Goal: Check status

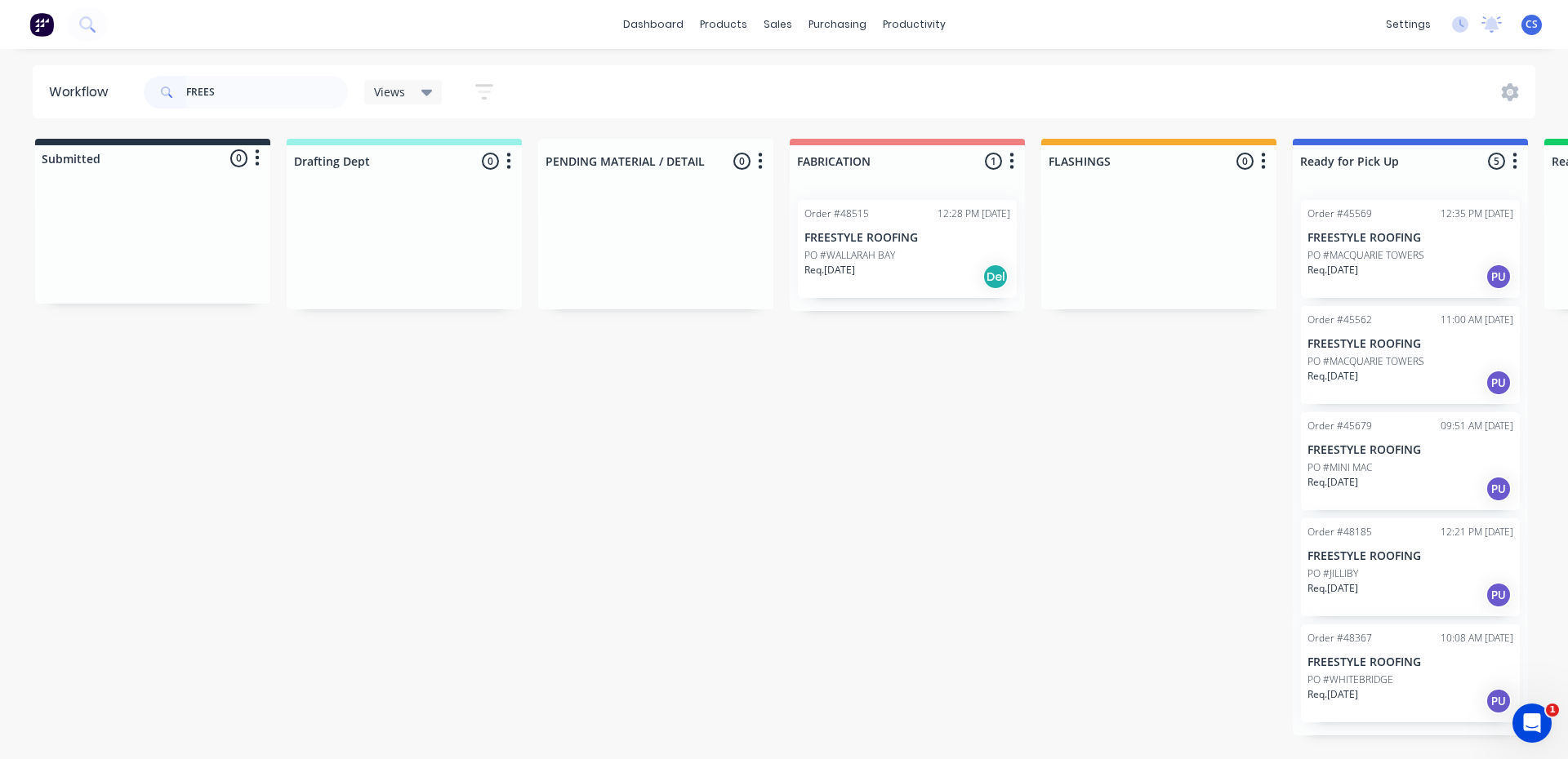
click at [111, 78] on header "Workflow FREES Views Save new view None (Default) edit [PERSON_NAME] edit [PERS…" at bounding box center [785, 92] width 1504 height 53
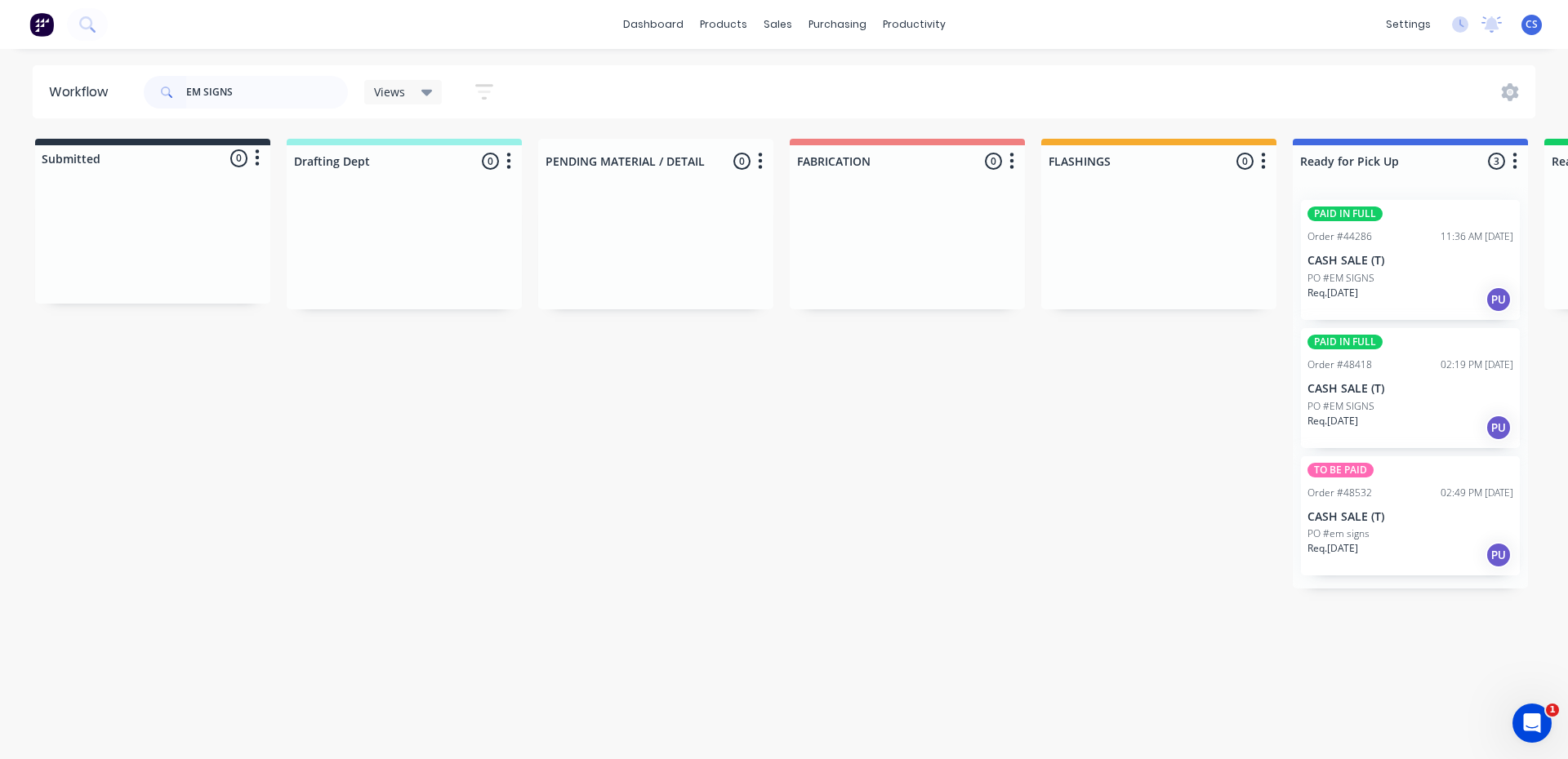
type input "EM SIGNS"
click at [1424, 270] on div "PAID IN FULL Order #44286 11:36 AM [DATE] CASH SALE (T) PO #EM SIGNS Req. [DATE…" at bounding box center [1410, 260] width 219 height 120
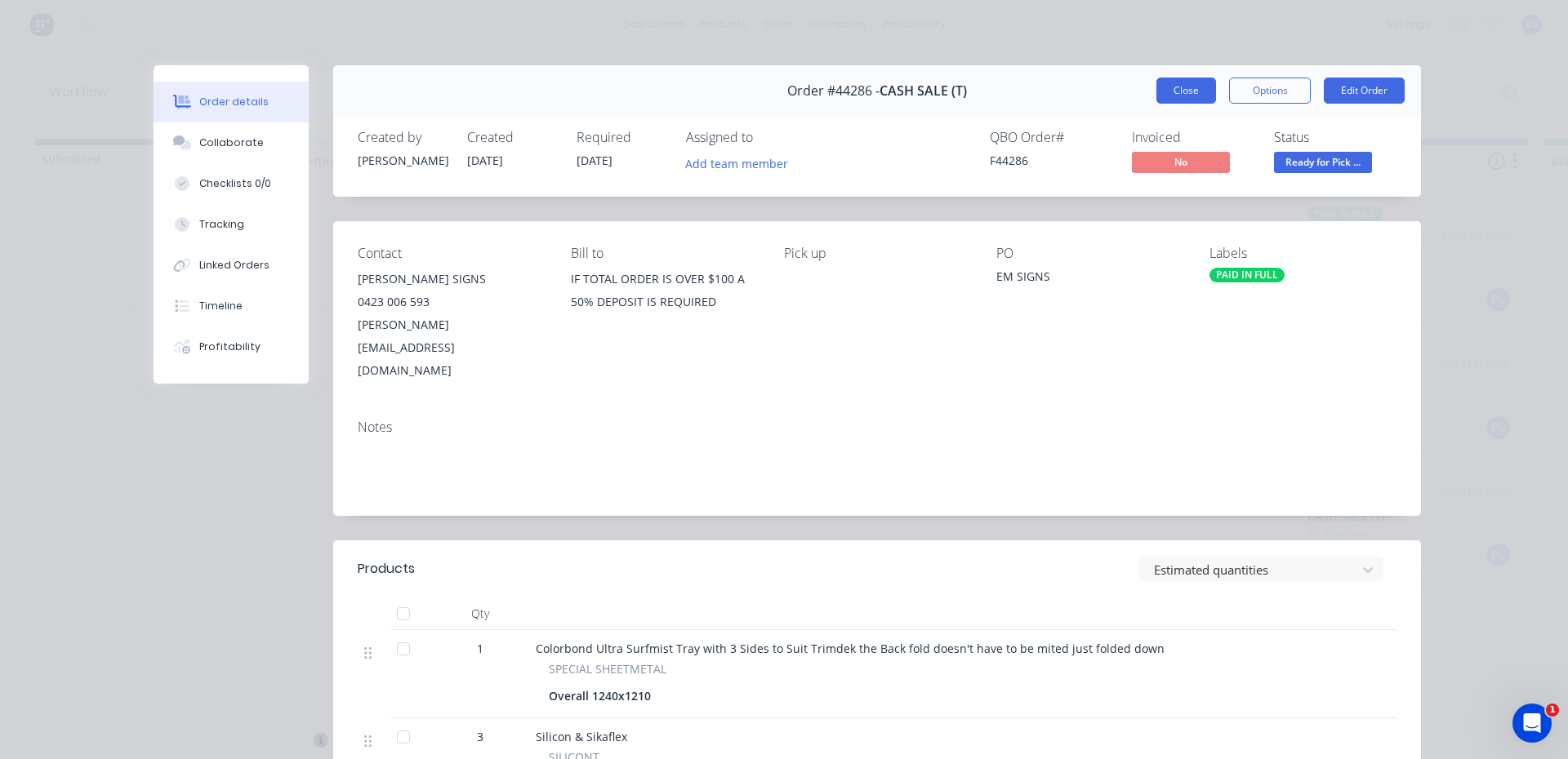
click at [1189, 91] on button "Close" at bounding box center [1186, 90] width 59 height 26
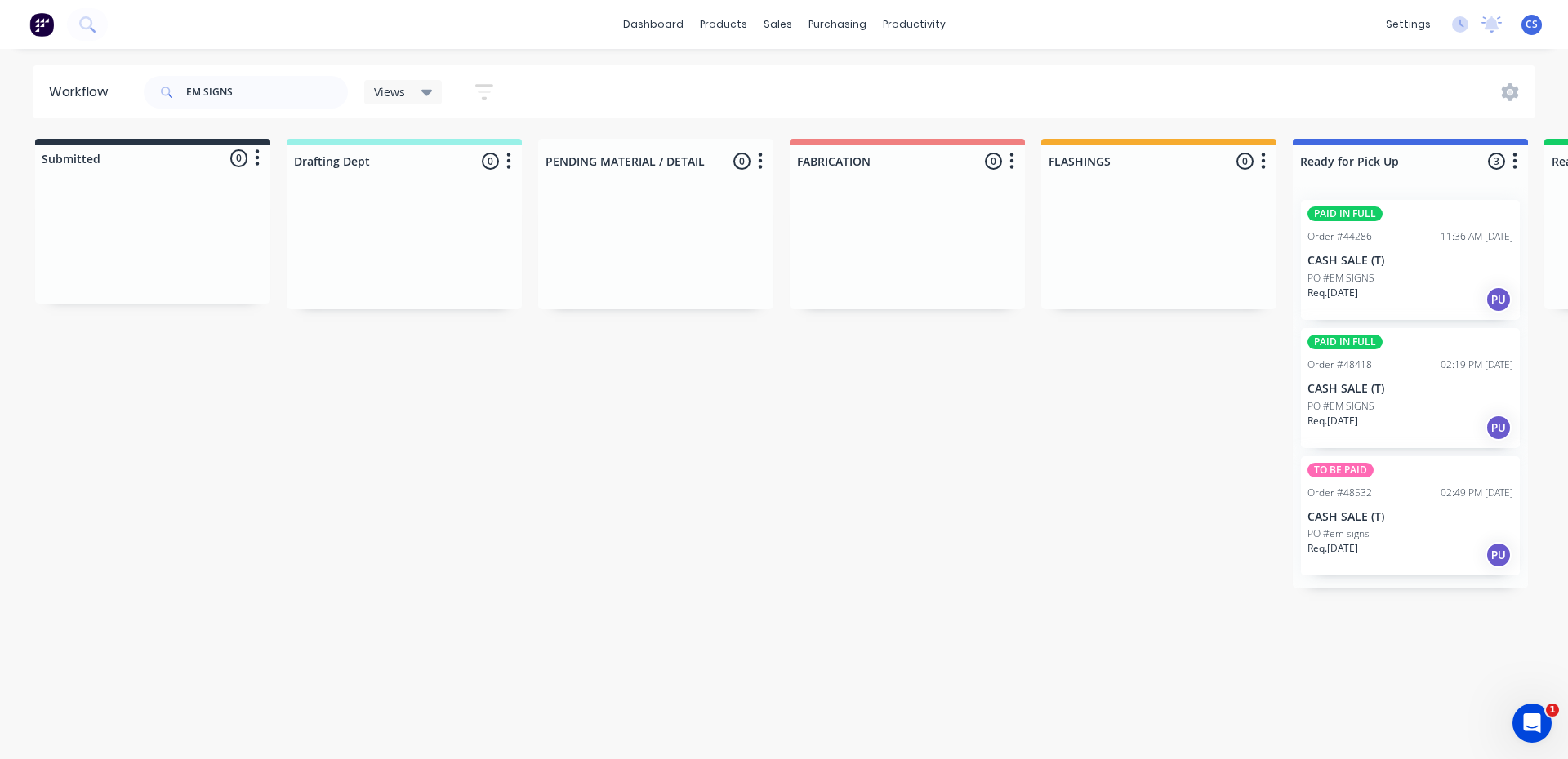
click at [1377, 287] on div "Req. [DATE] PU" at bounding box center [1410, 299] width 206 height 28
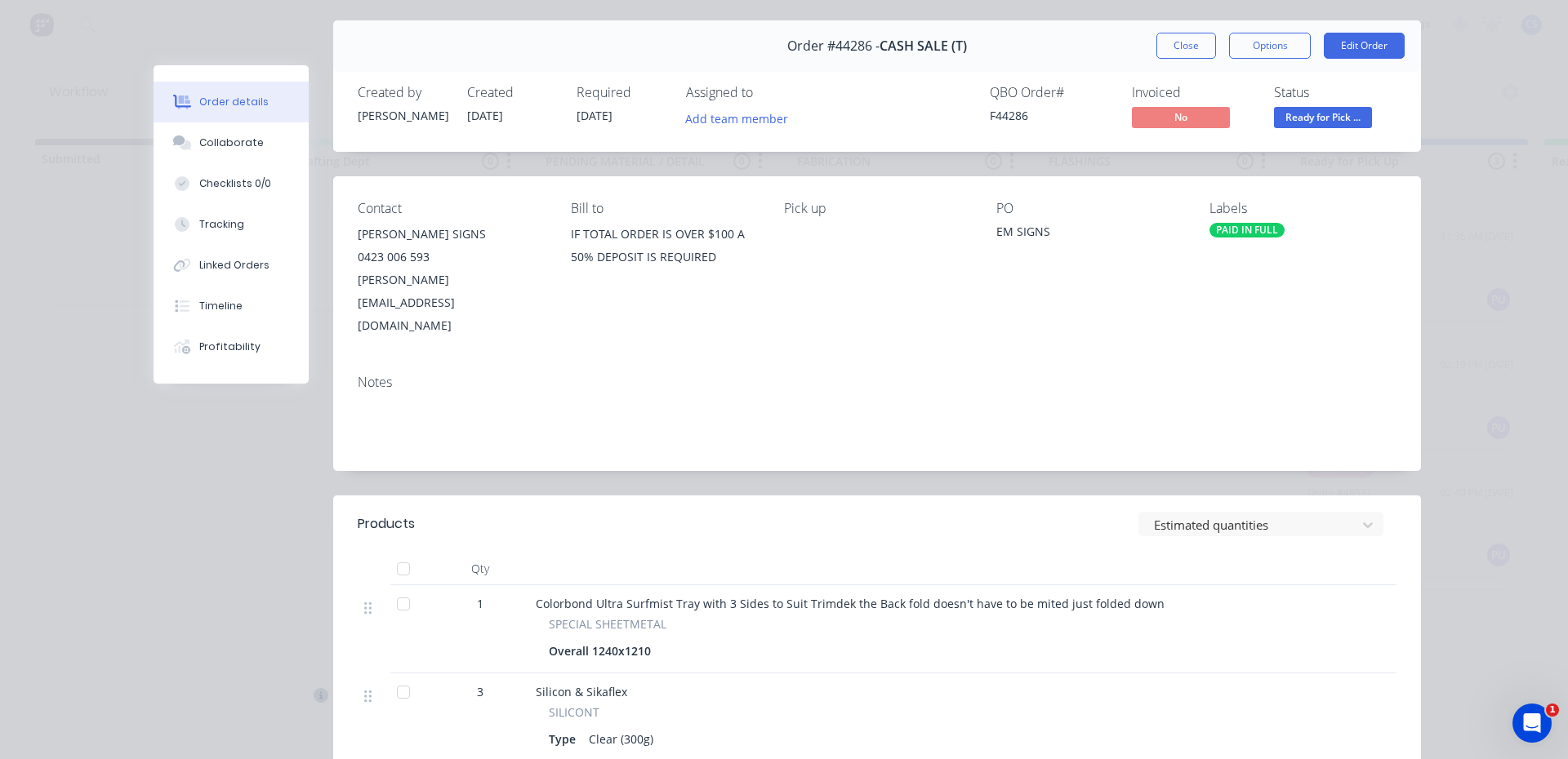
scroll to position [81, 0]
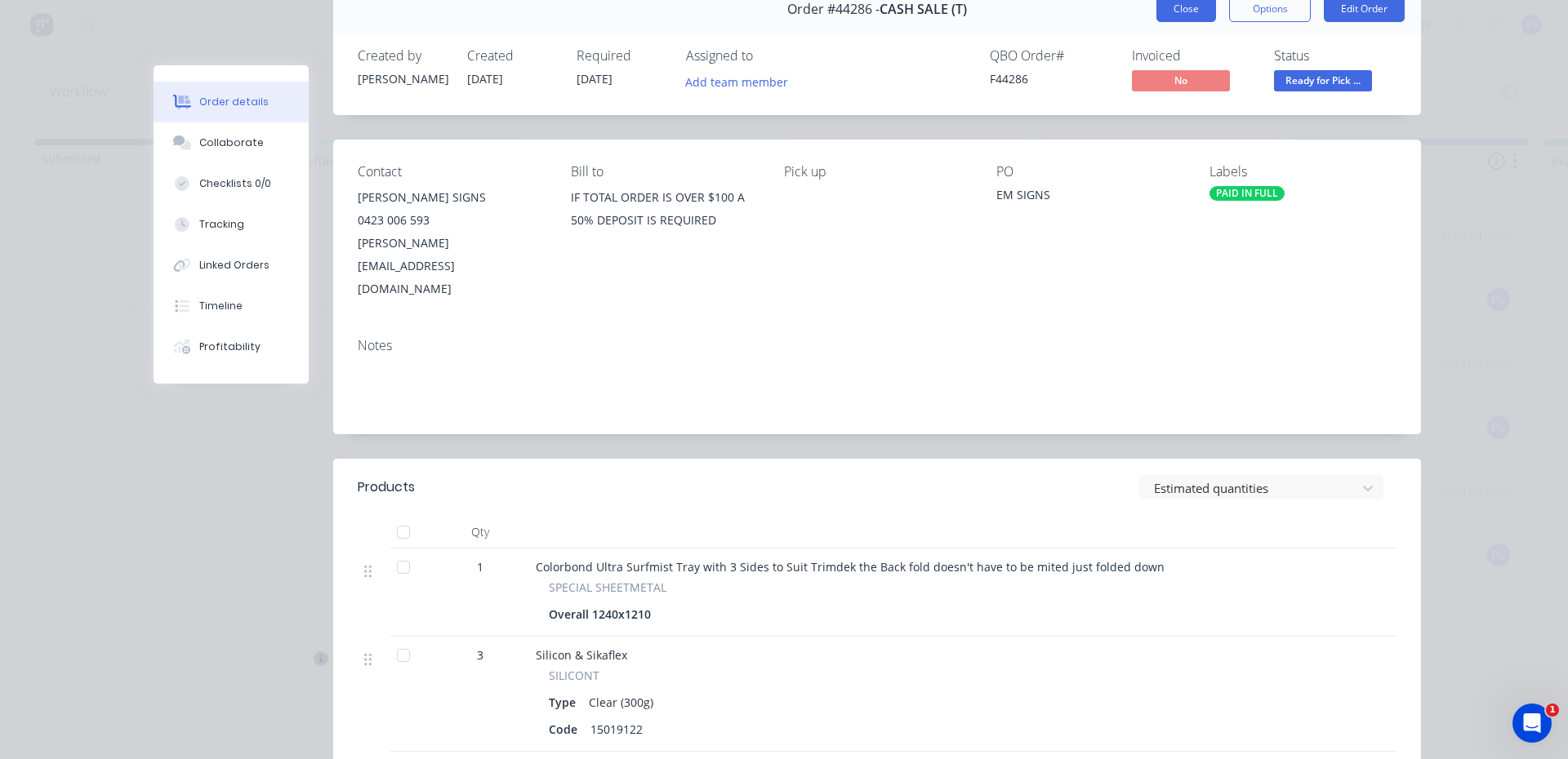
click at [1187, 1] on button "Close" at bounding box center [1186, 8] width 59 height 26
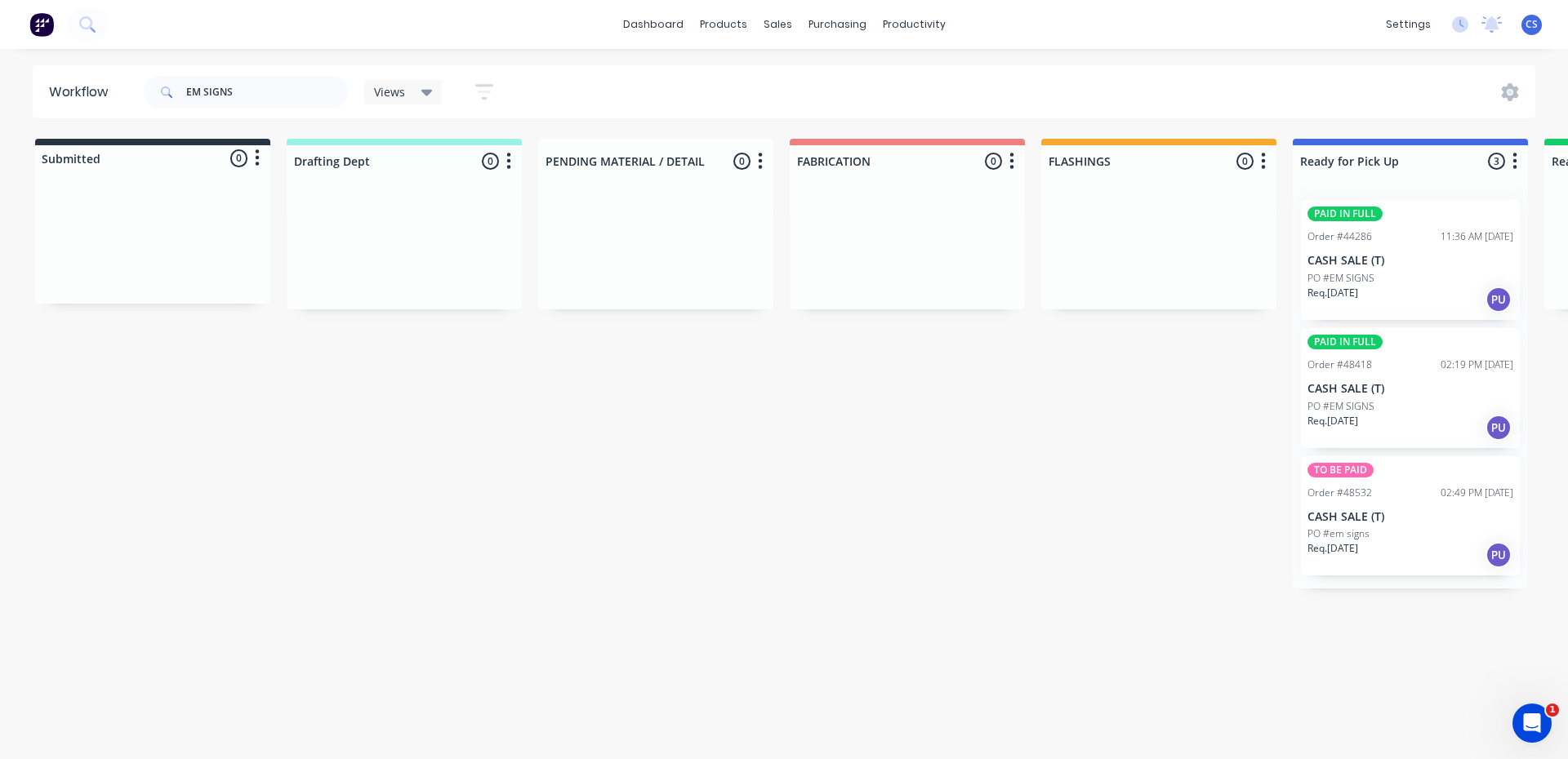
click at [1384, 417] on div "Req. [DATE] PU" at bounding box center [1410, 427] width 206 height 28
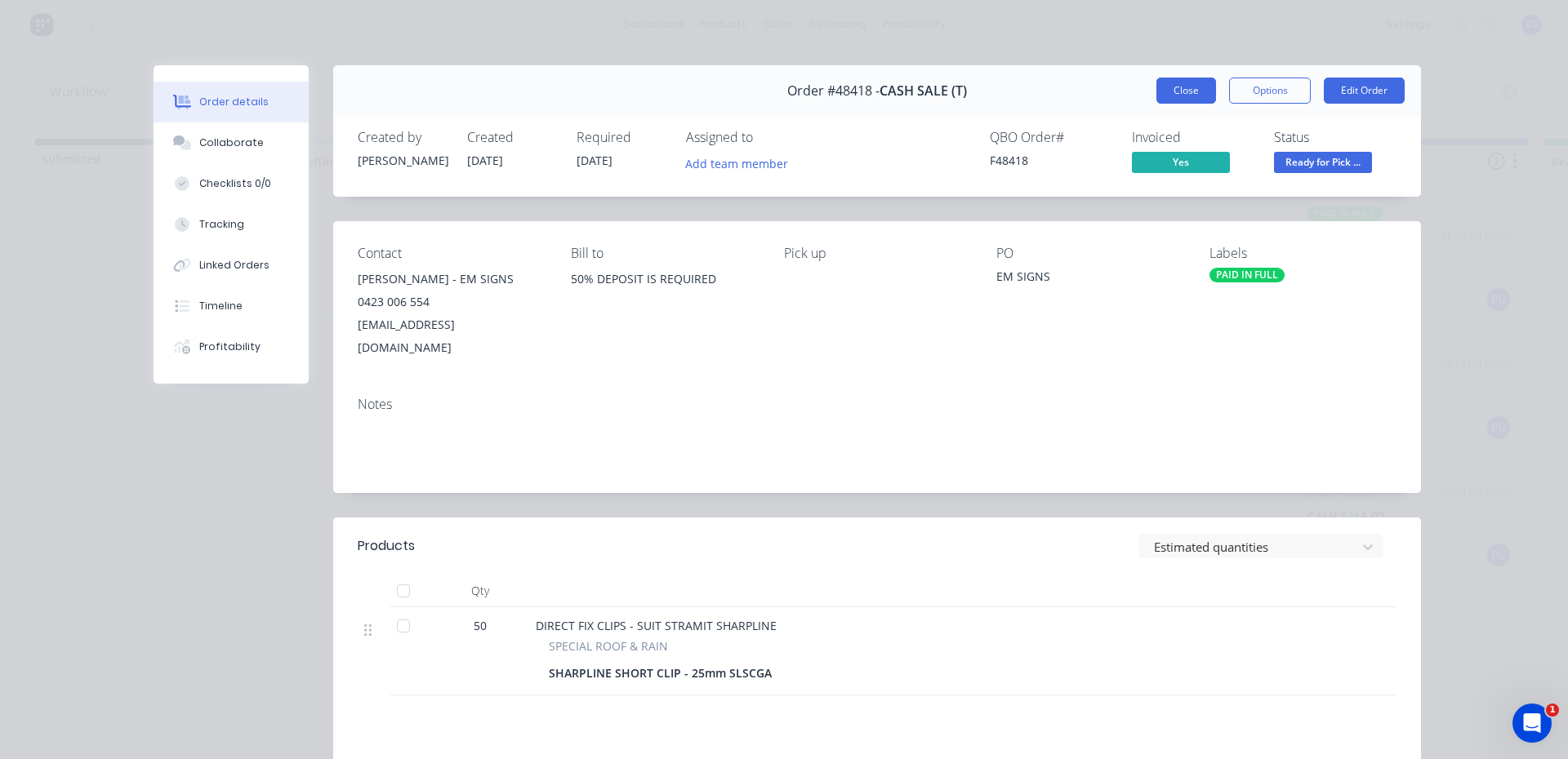
click at [1169, 92] on button "Close" at bounding box center [1186, 90] width 59 height 26
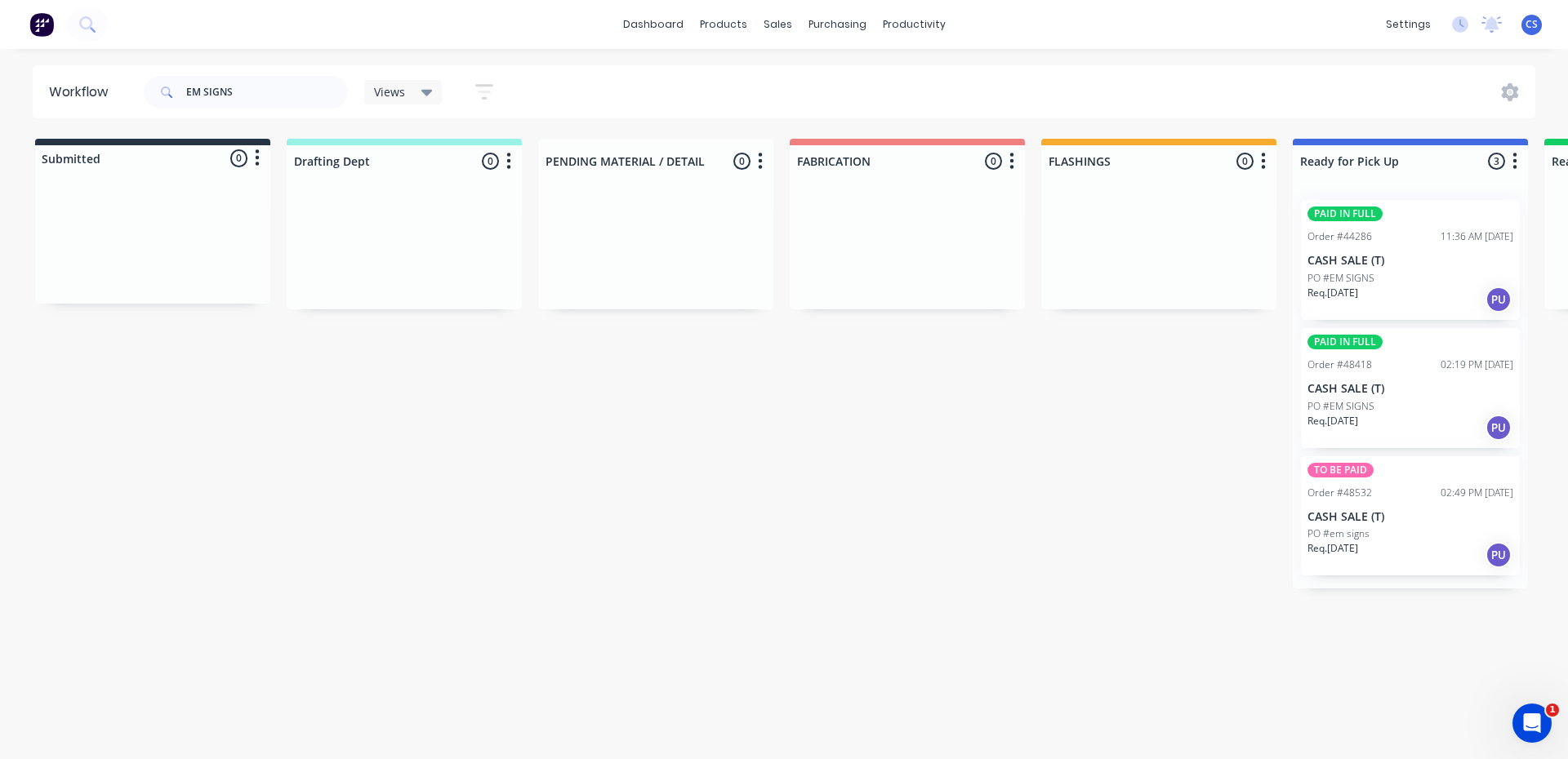
click at [1392, 505] on div "TO BE PAID Order #48532 02:49 PM [DATE] CASH SALE (T) PO #em signs Req. [DATE] …" at bounding box center [1410, 516] width 219 height 120
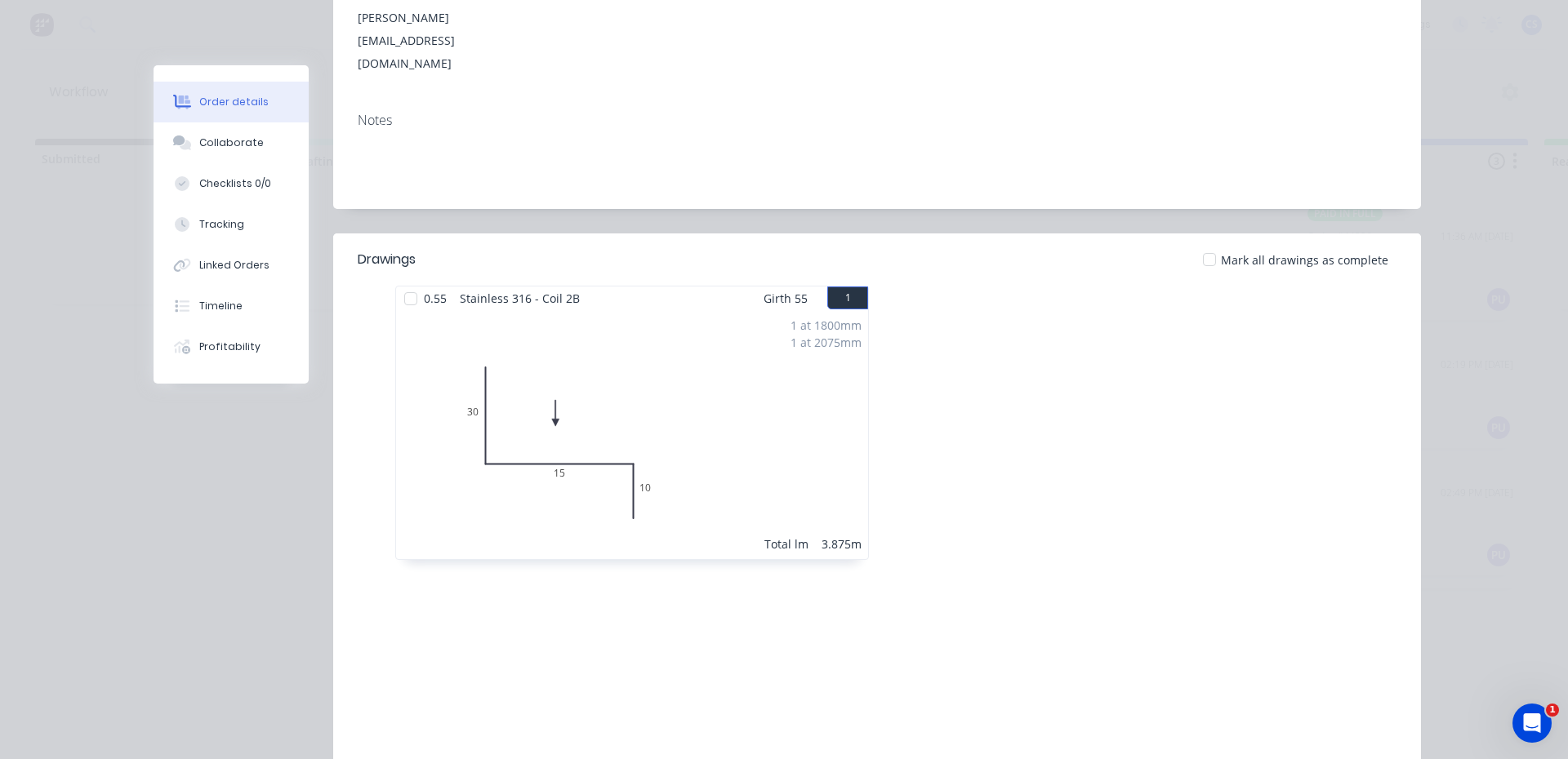
scroll to position [384, 0]
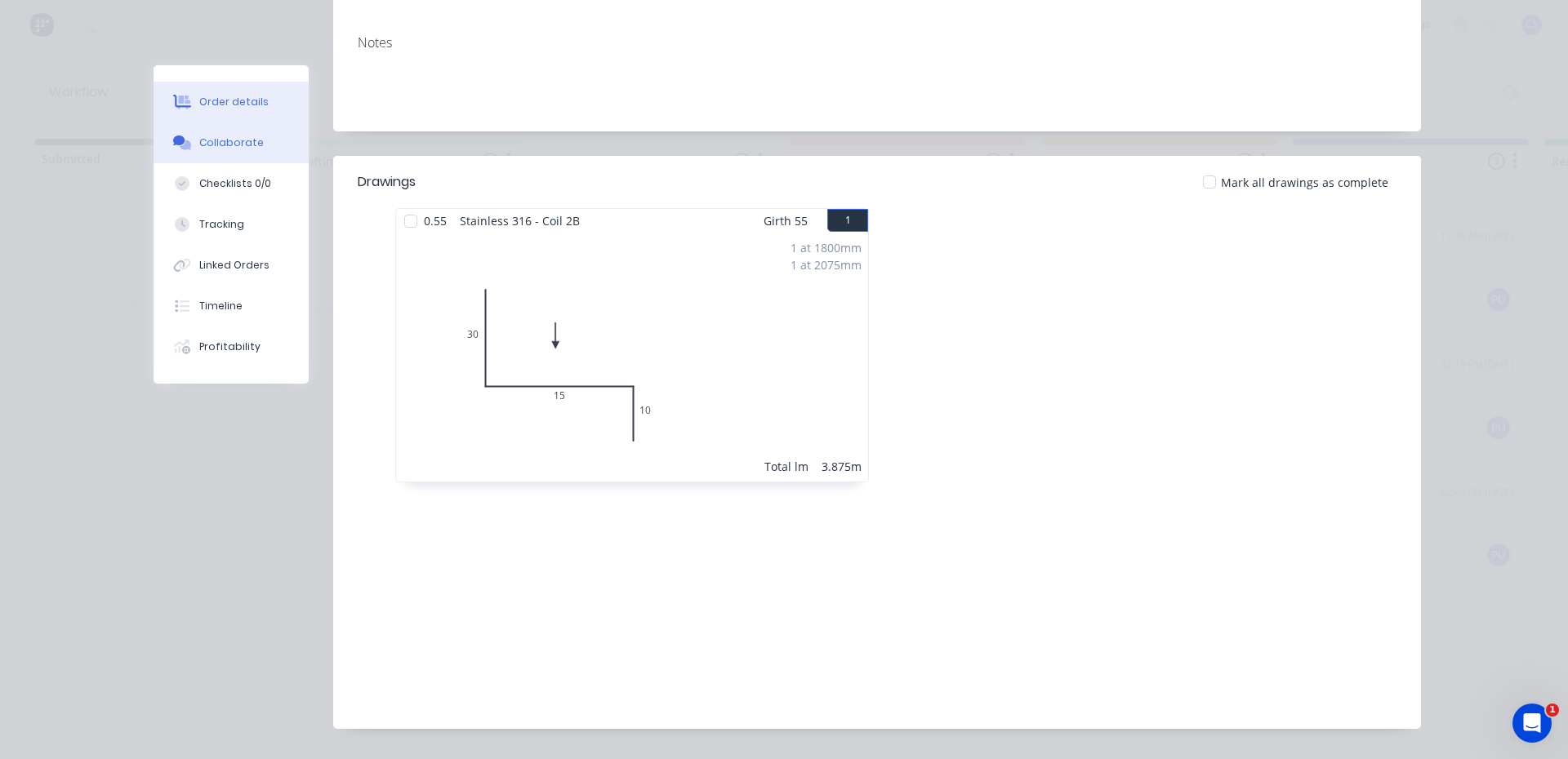
click at [232, 131] on button "Collaborate" at bounding box center [231, 142] width 155 height 41
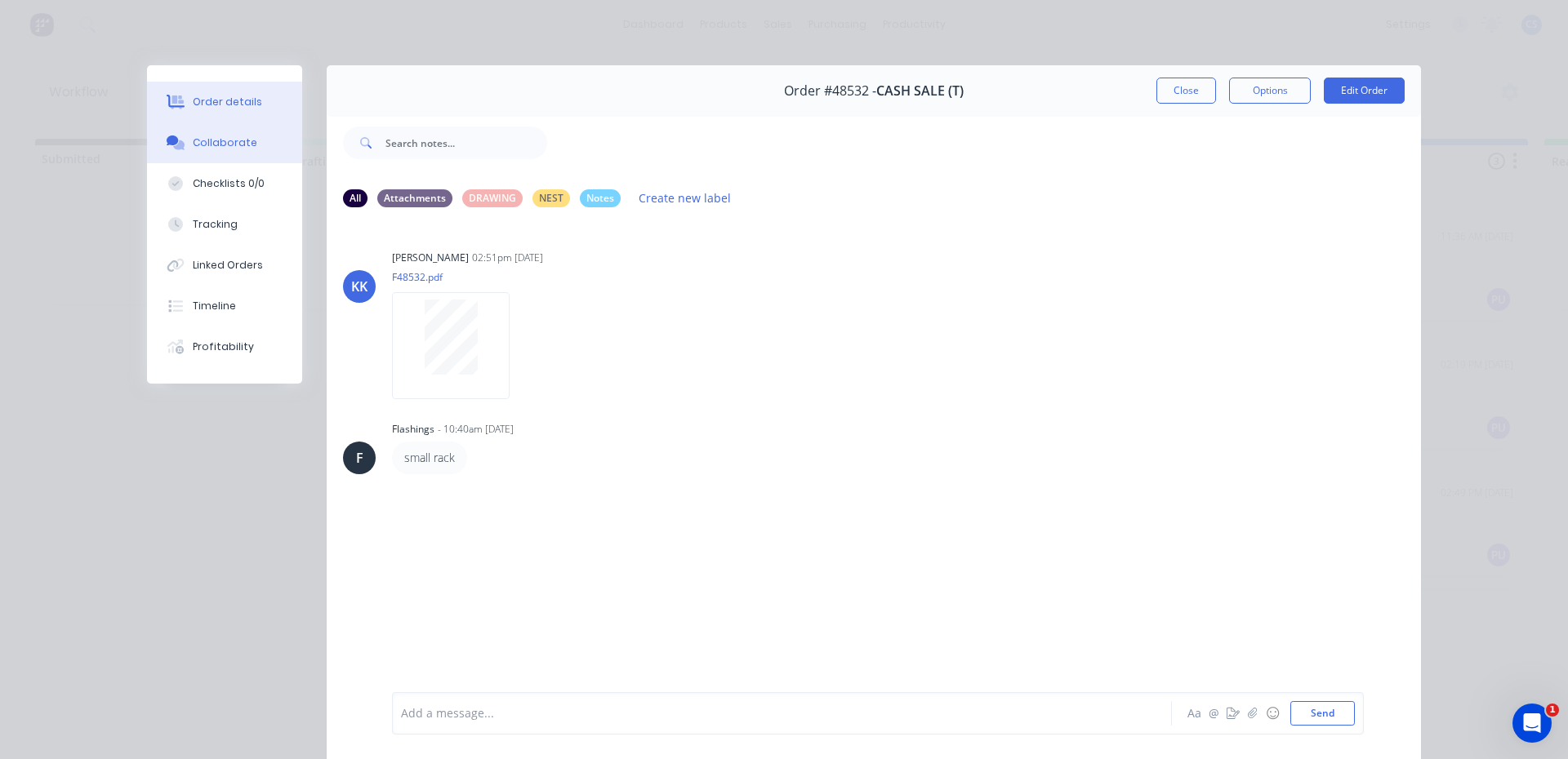
click at [244, 93] on button "Order details" at bounding box center [224, 102] width 155 height 41
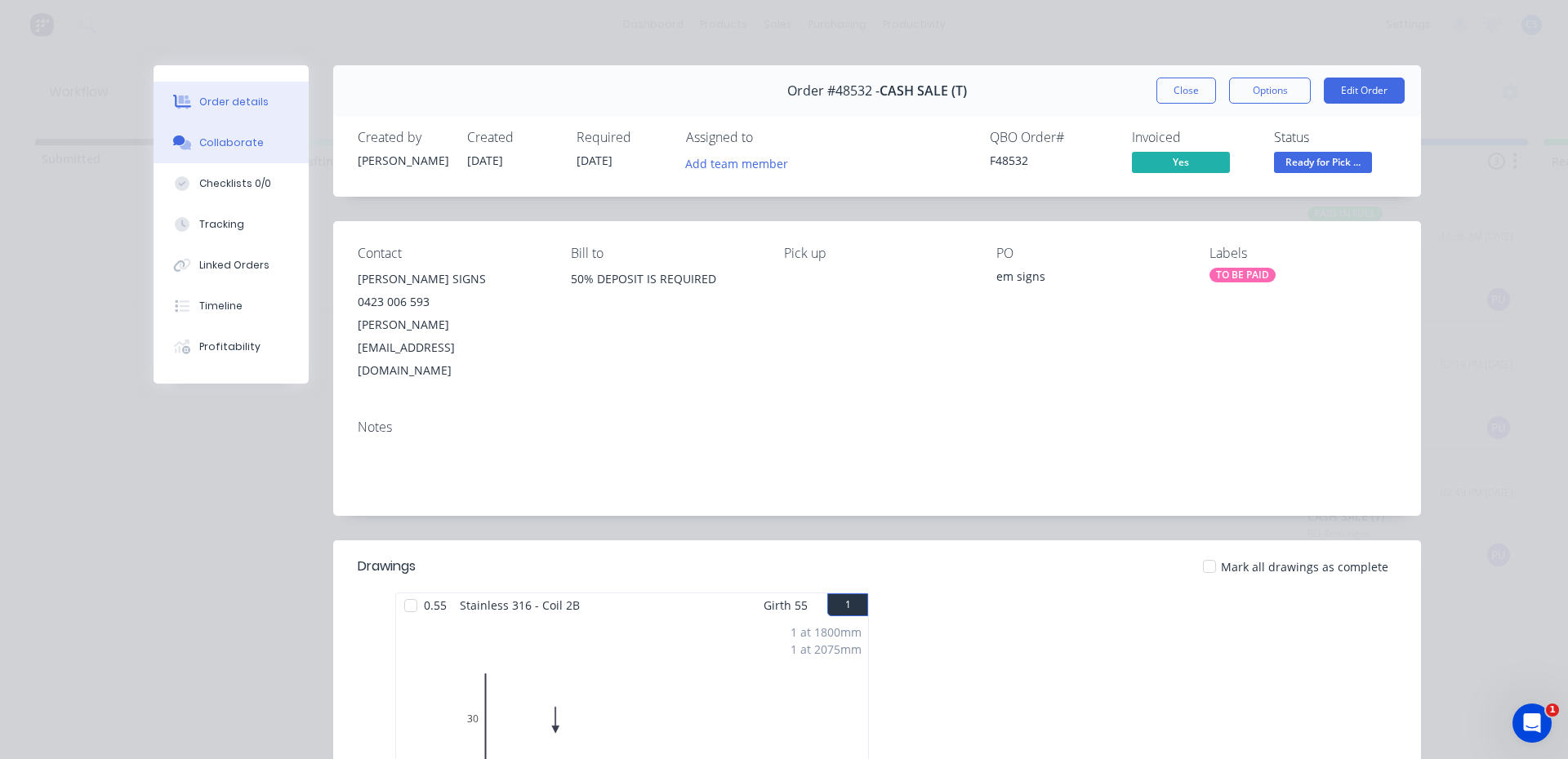
click at [221, 153] on button "Collaborate" at bounding box center [231, 142] width 155 height 41
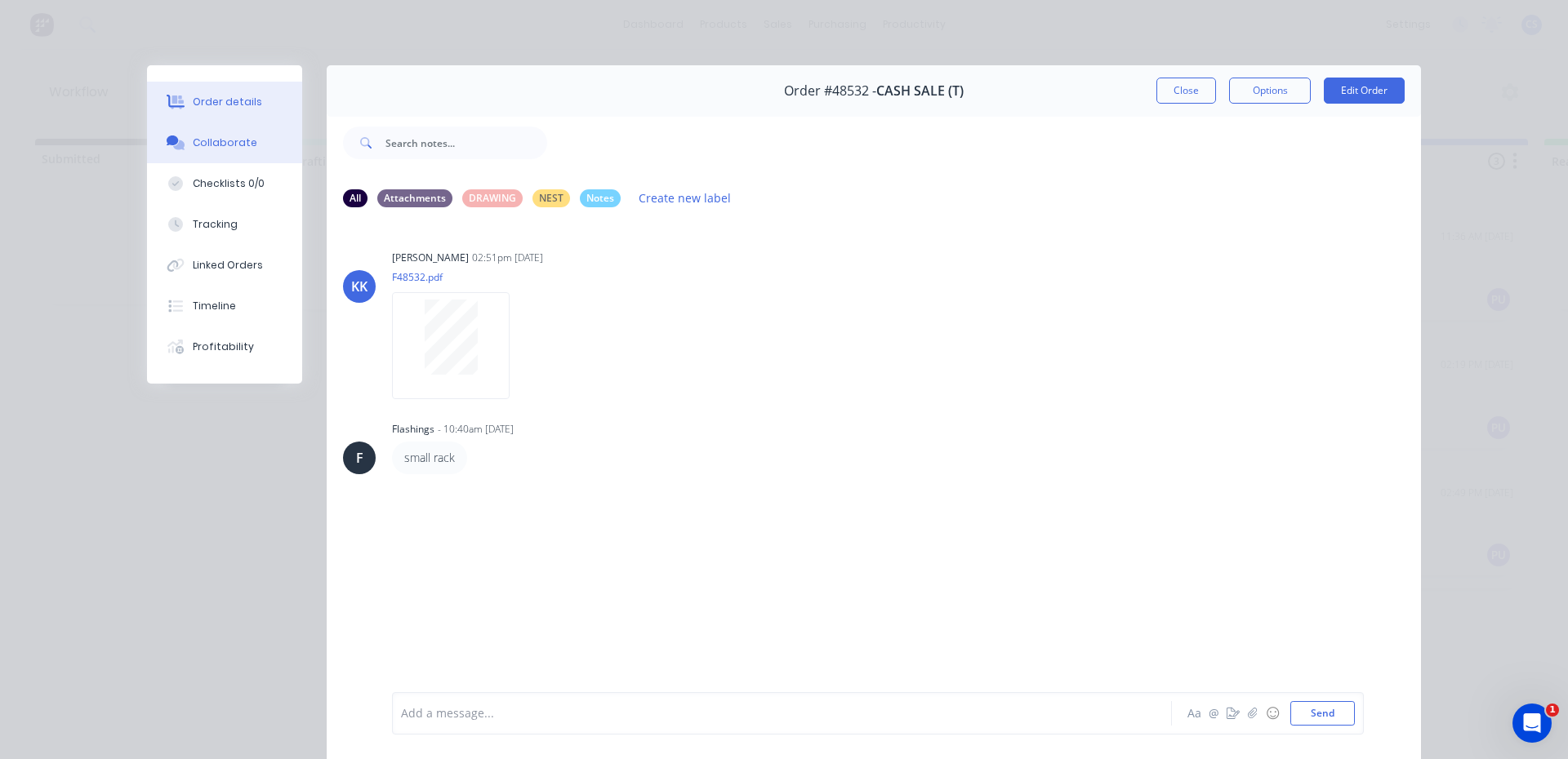
click at [235, 109] on div "Order details" at bounding box center [227, 102] width 70 height 14
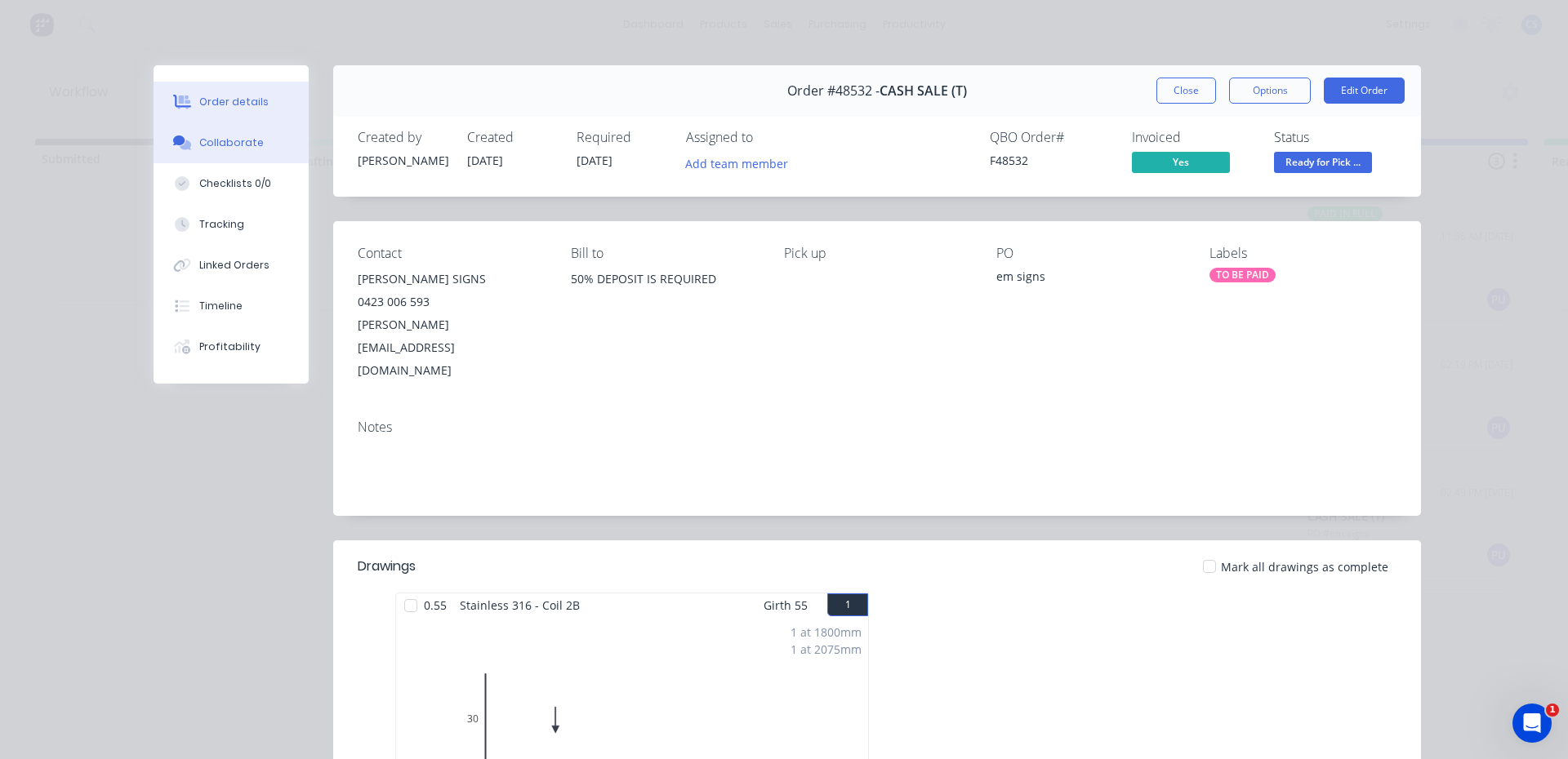
click at [204, 149] on div "Collaborate" at bounding box center [232, 142] width 64 height 14
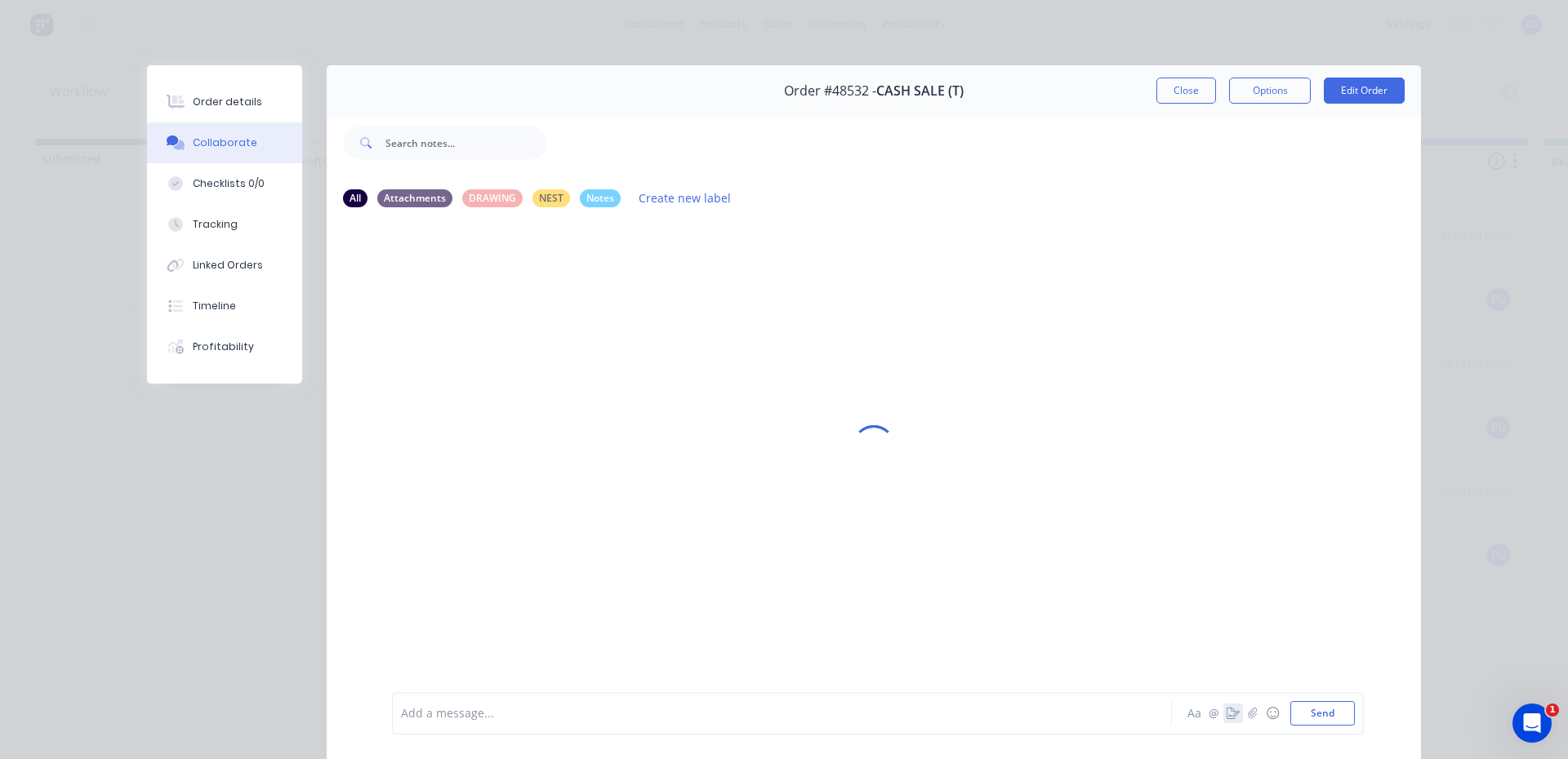
click at [1228, 716] on icon "button" at bounding box center [1233, 713] width 13 height 11
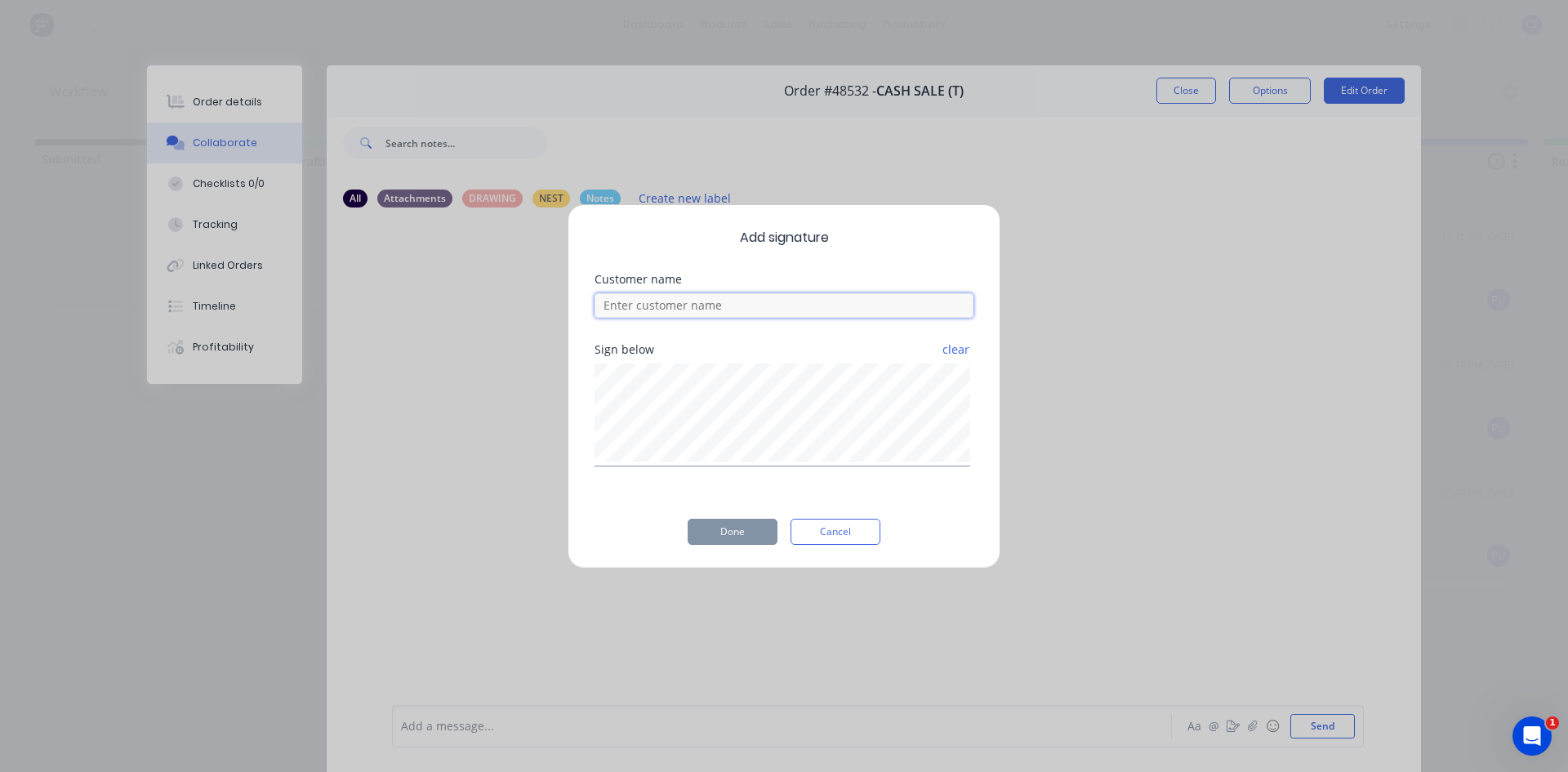
click at [737, 308] on input at bounding box center [784, 305] width 379 height 25
type input "C"
type input "KOBE"
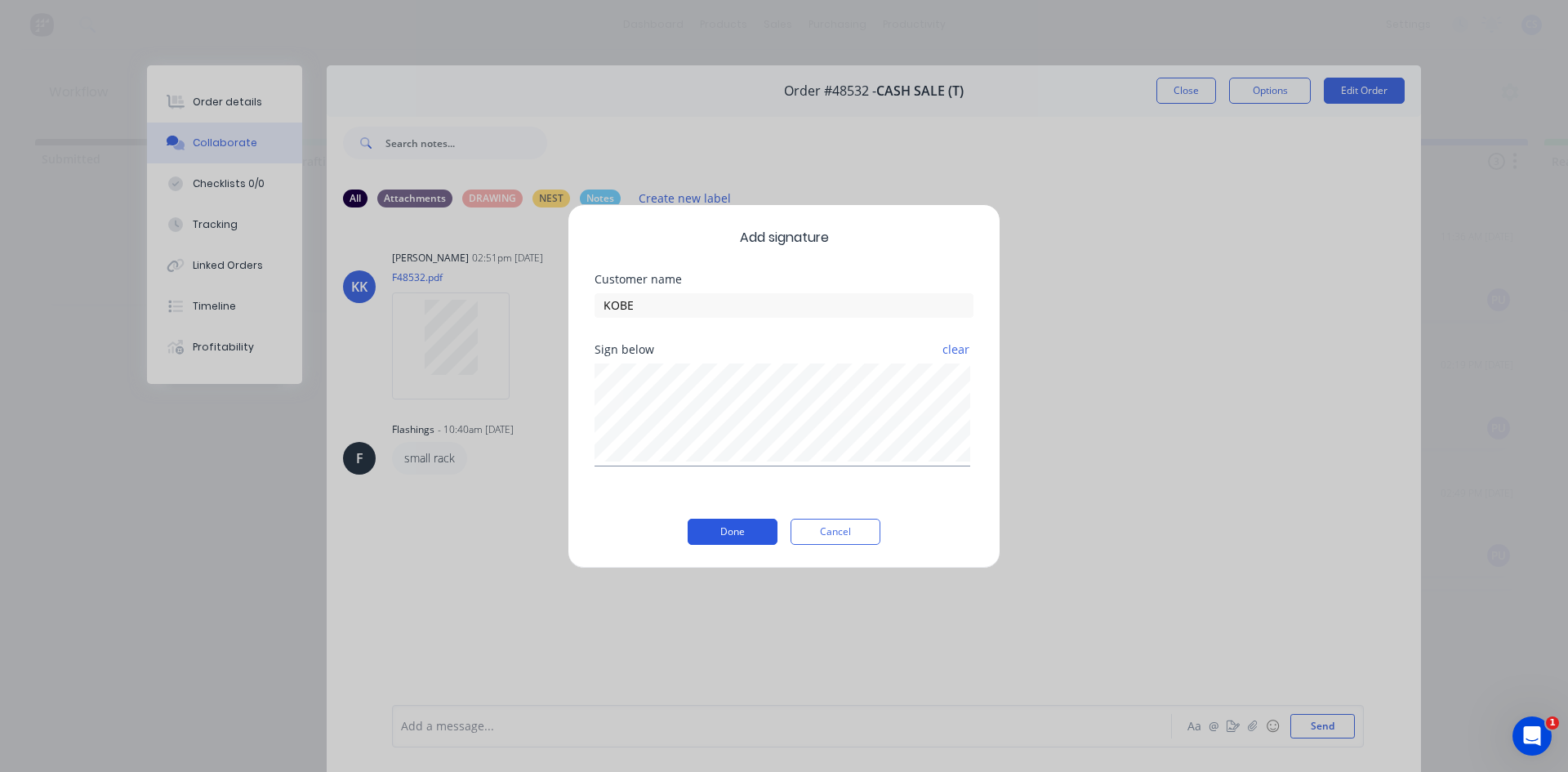
click at [752, 534] on button "Done" at bounding box center [732, 531] width 90 height 26
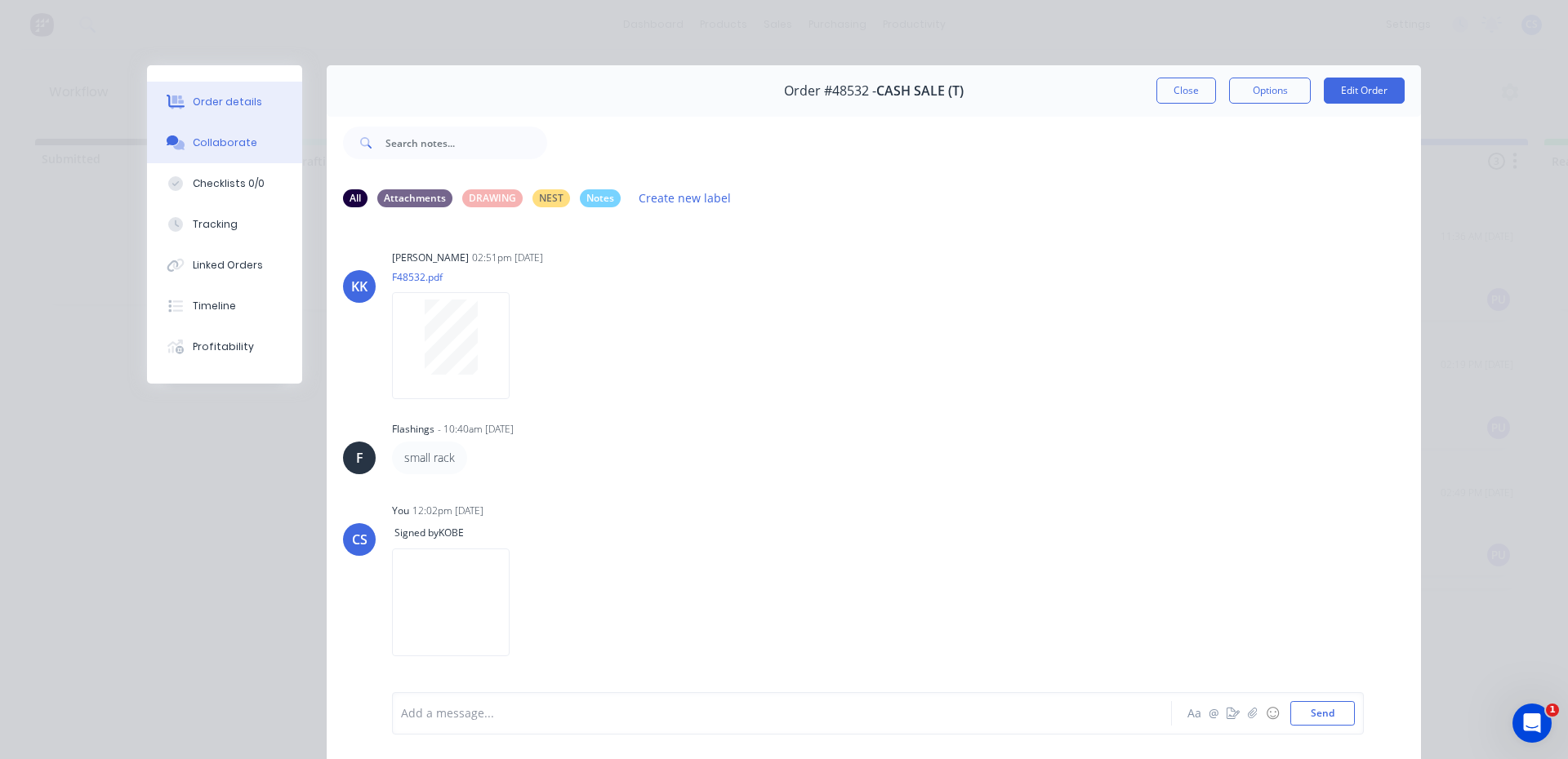
click at [188, 109] on button "Order details" at bounding box center [224, 102] width 155 height 41
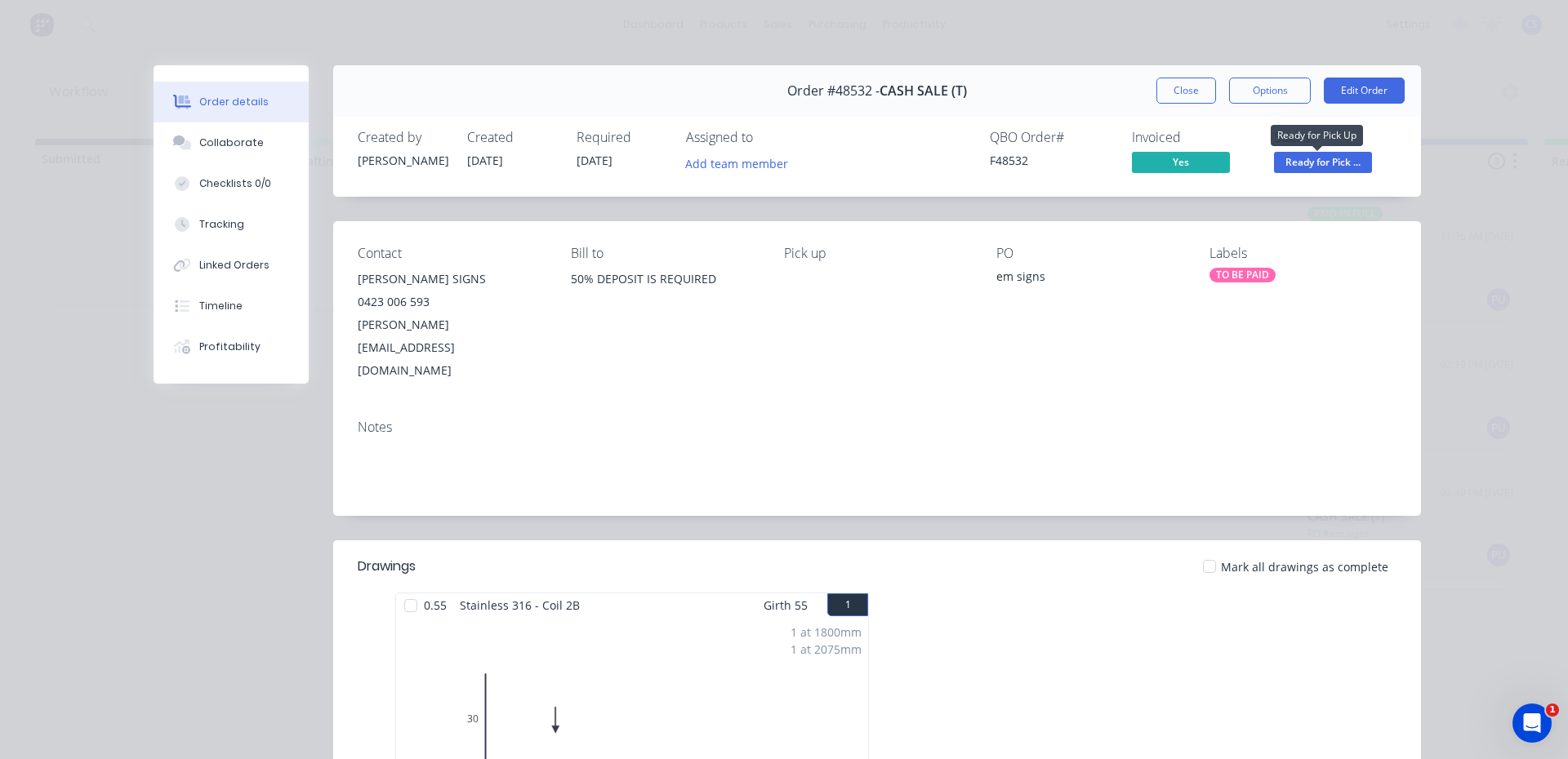
click at [1283, 164] on span "Ready for Pick ..." at bounding box center [1324, 162] width 98 height 20
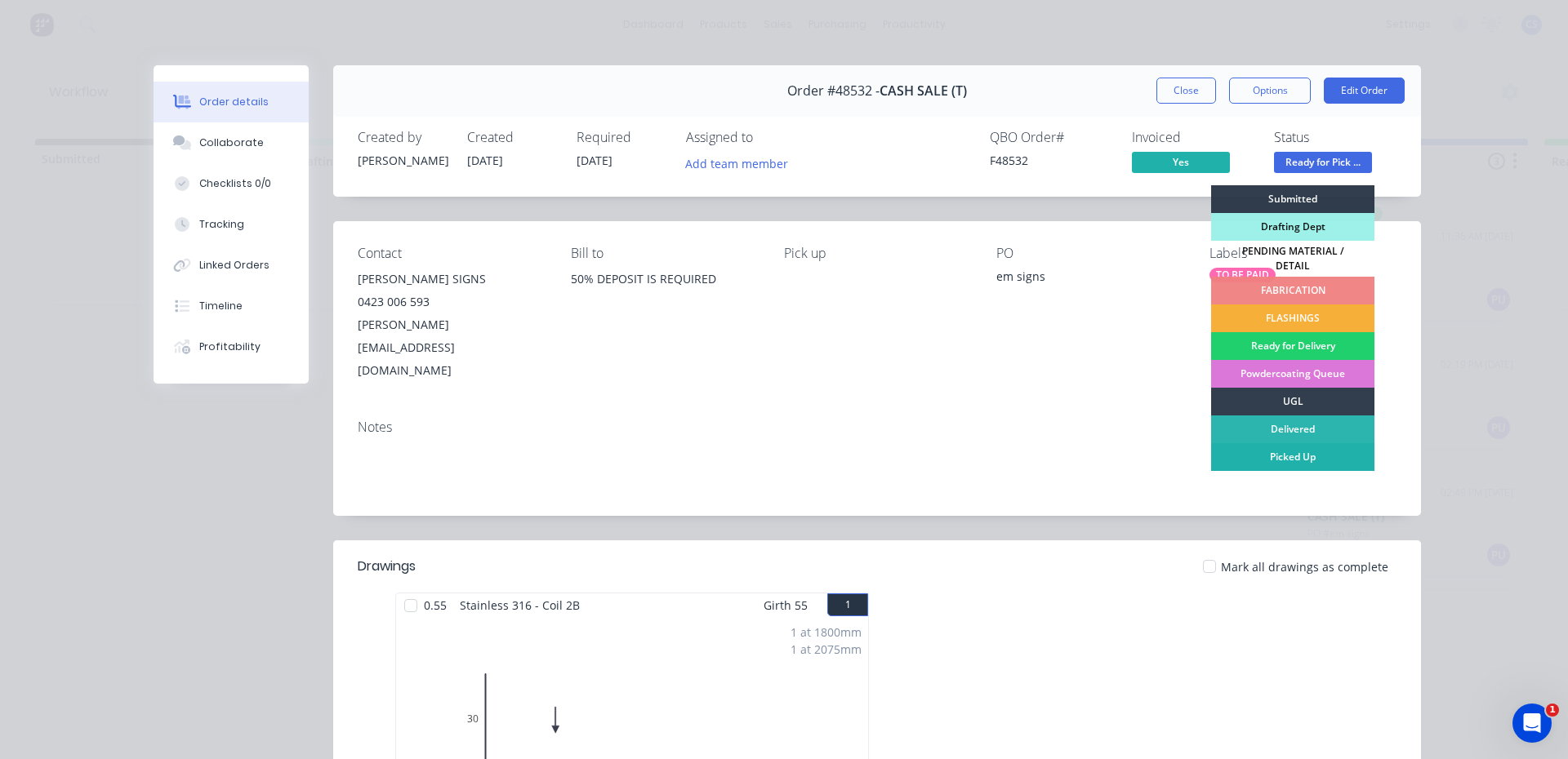
click at [1330, 448] on div "Picked Up" at bounding box center [1292, 457] width 164 height 28
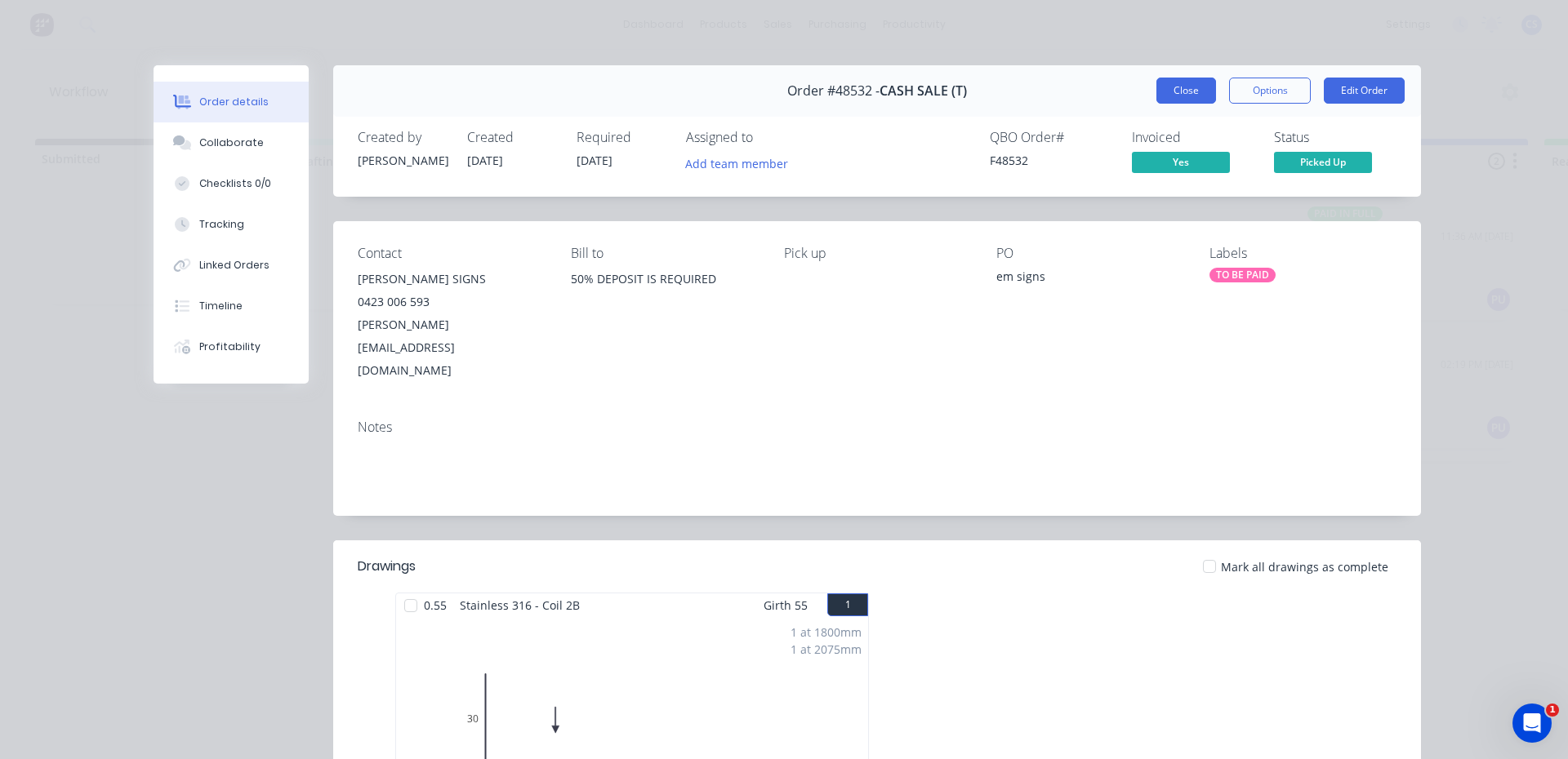
click at [1191, 87] on button "Close" at bounding box center [1186, 90] width 59 height 26
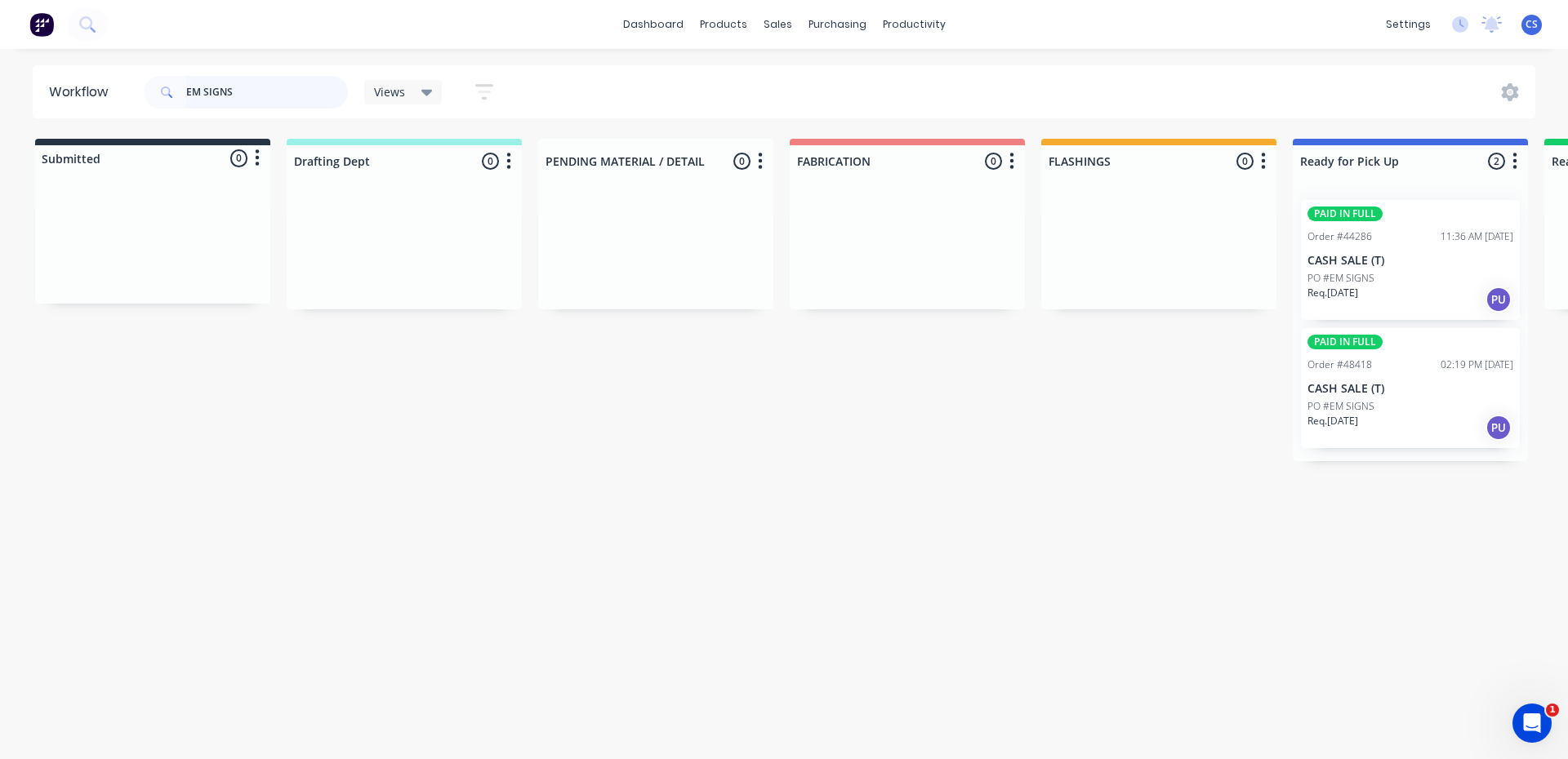
drag, startPoint x: 253, startPoint y: 86, endPoint x: 104, endPoint y: 56, distance: 152.0
click at [110, 66] on header "Workflow EM SIGNS Views Save new view None (Default) edit [PERSON_NAME] edit [P…" at bounding box center [785, 92] width 1504 height 53
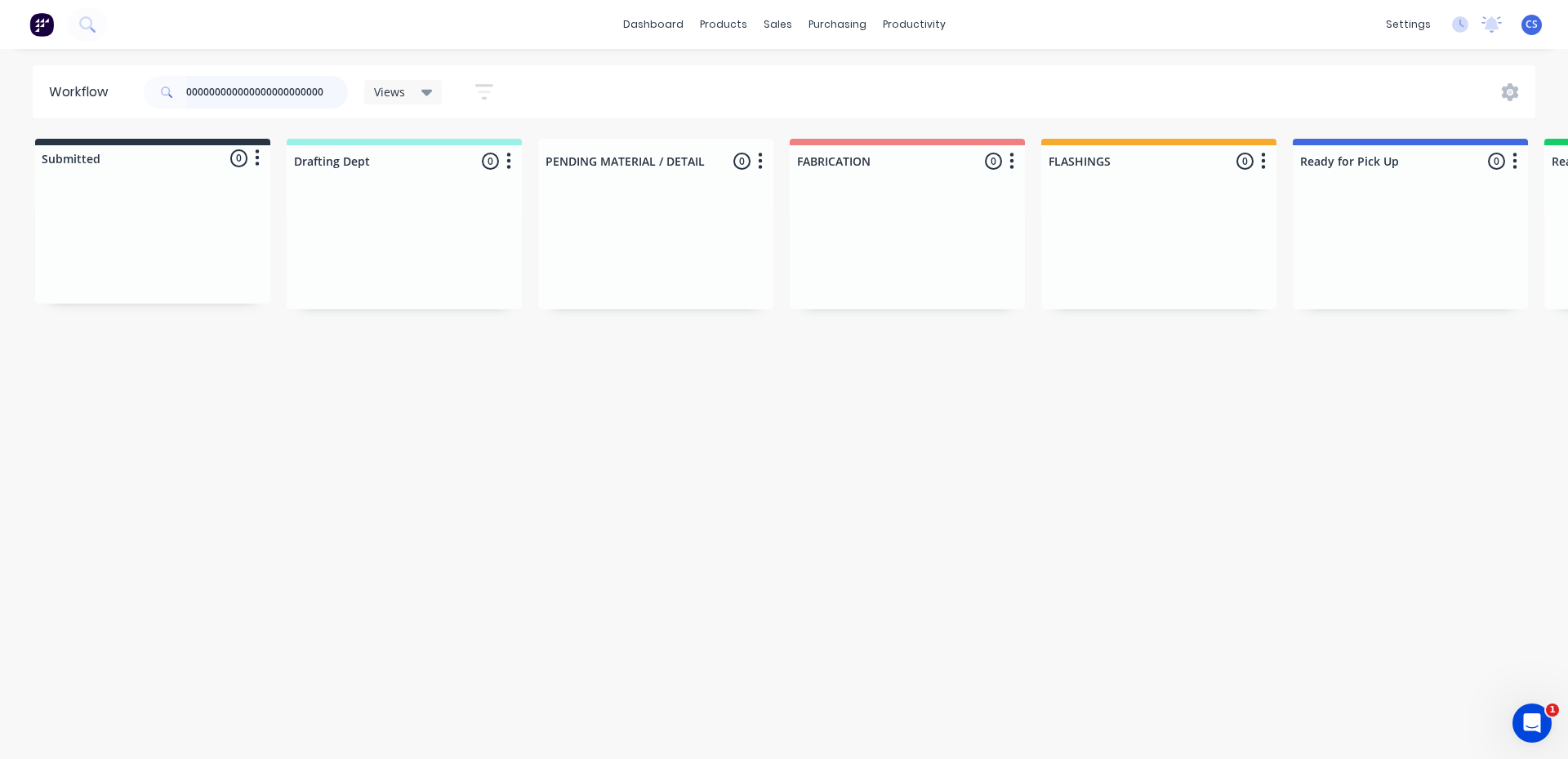
type input "000000000000000000000000"
